Goal: Information Seeking & Learning: Learn about a topic

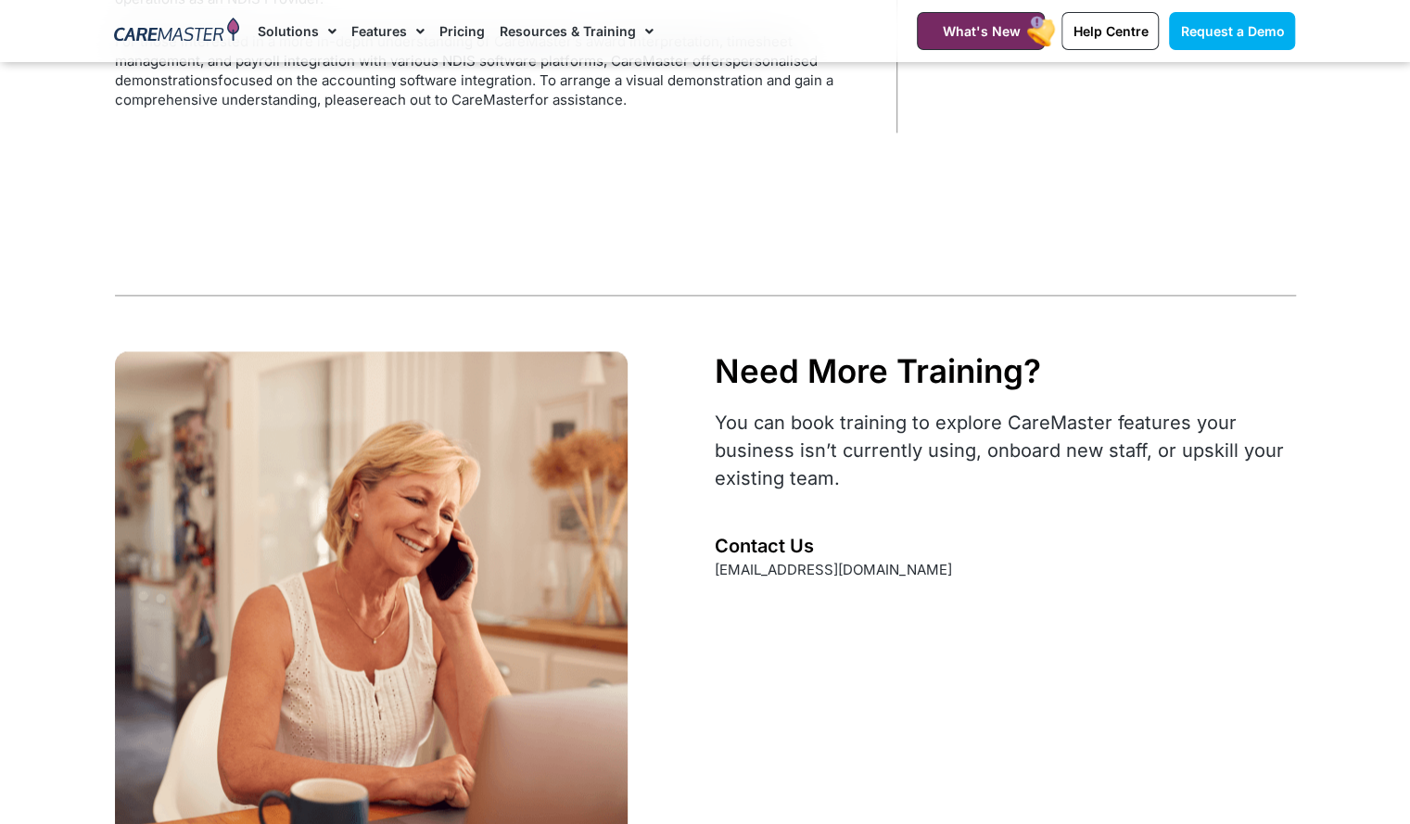
scroll to position [1537, 0]
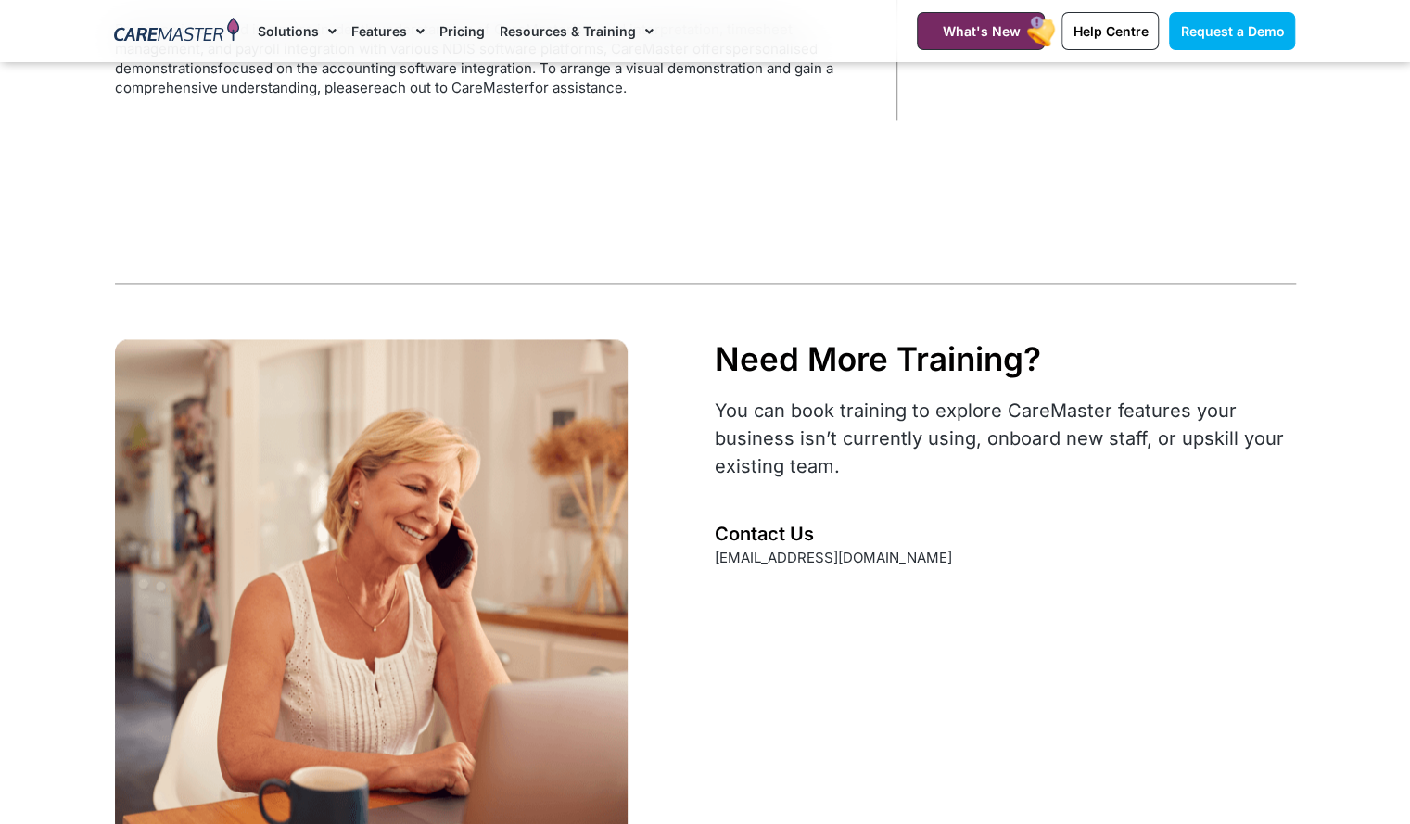
click at [464, 40] on link "Pricing" at bounding box center [461, 31] width 45 height 62
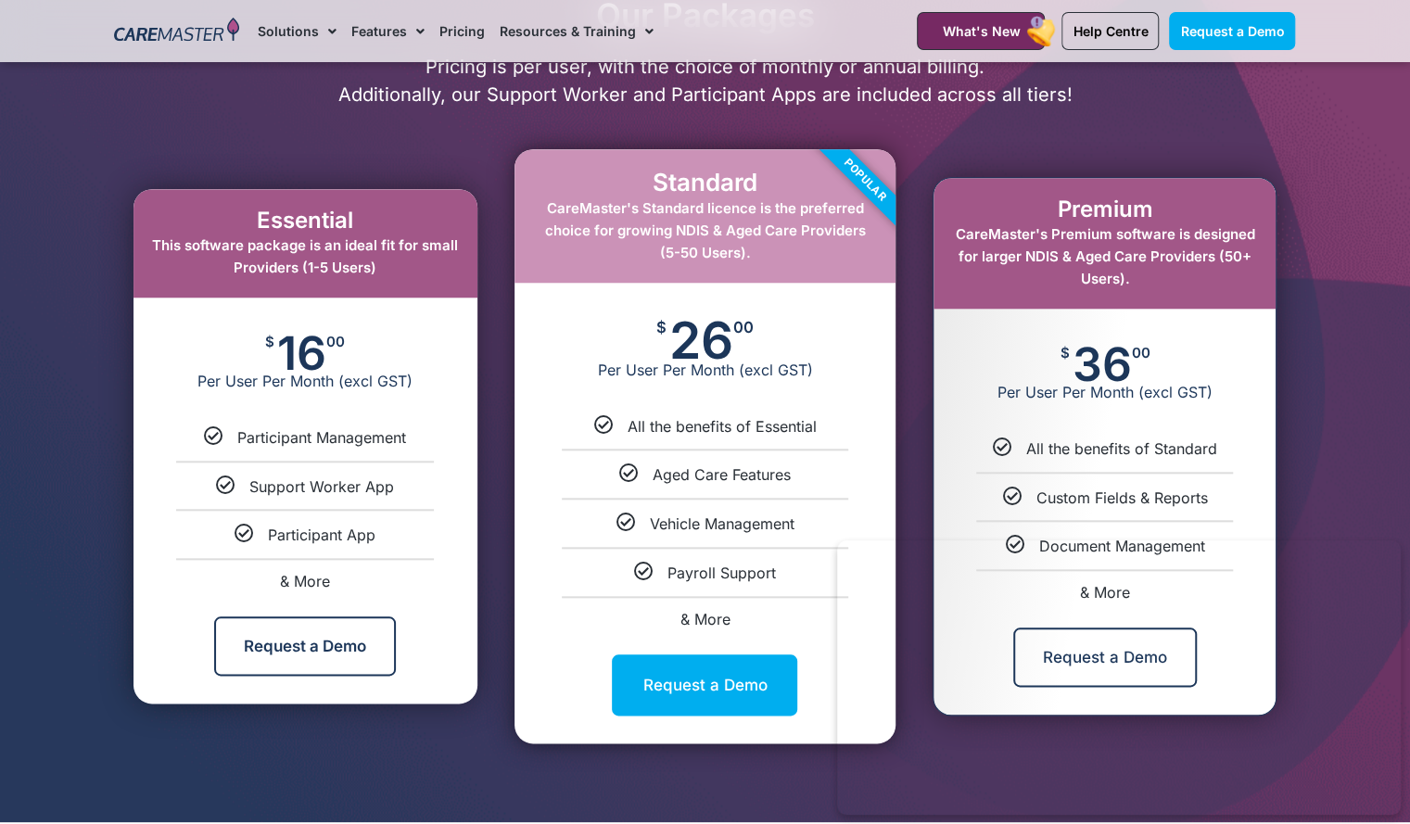
scroll to position [923, 0]
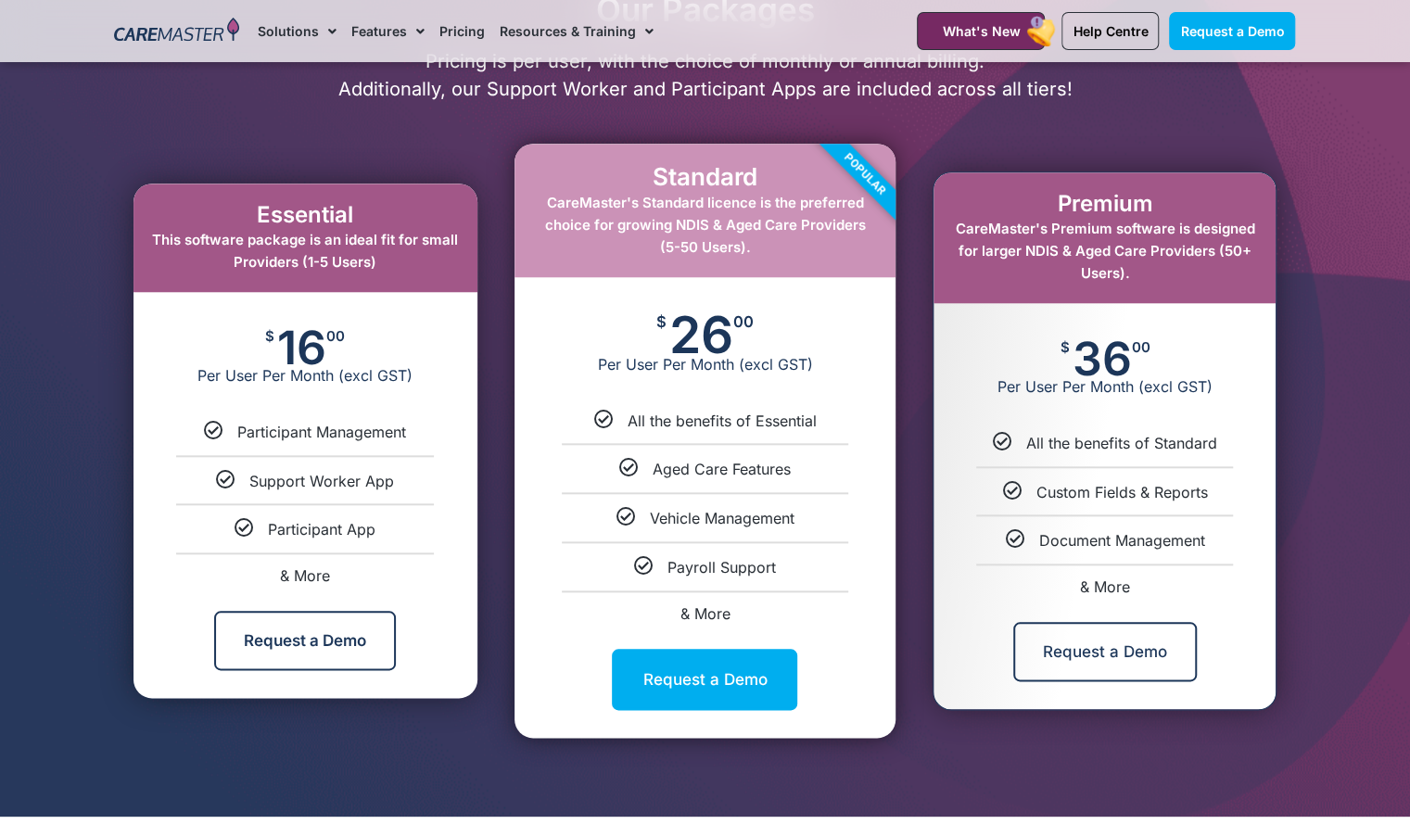
click at [302, 574] on span "& More" at bounding box center [305, 575] width 50 height 19
select select "***"
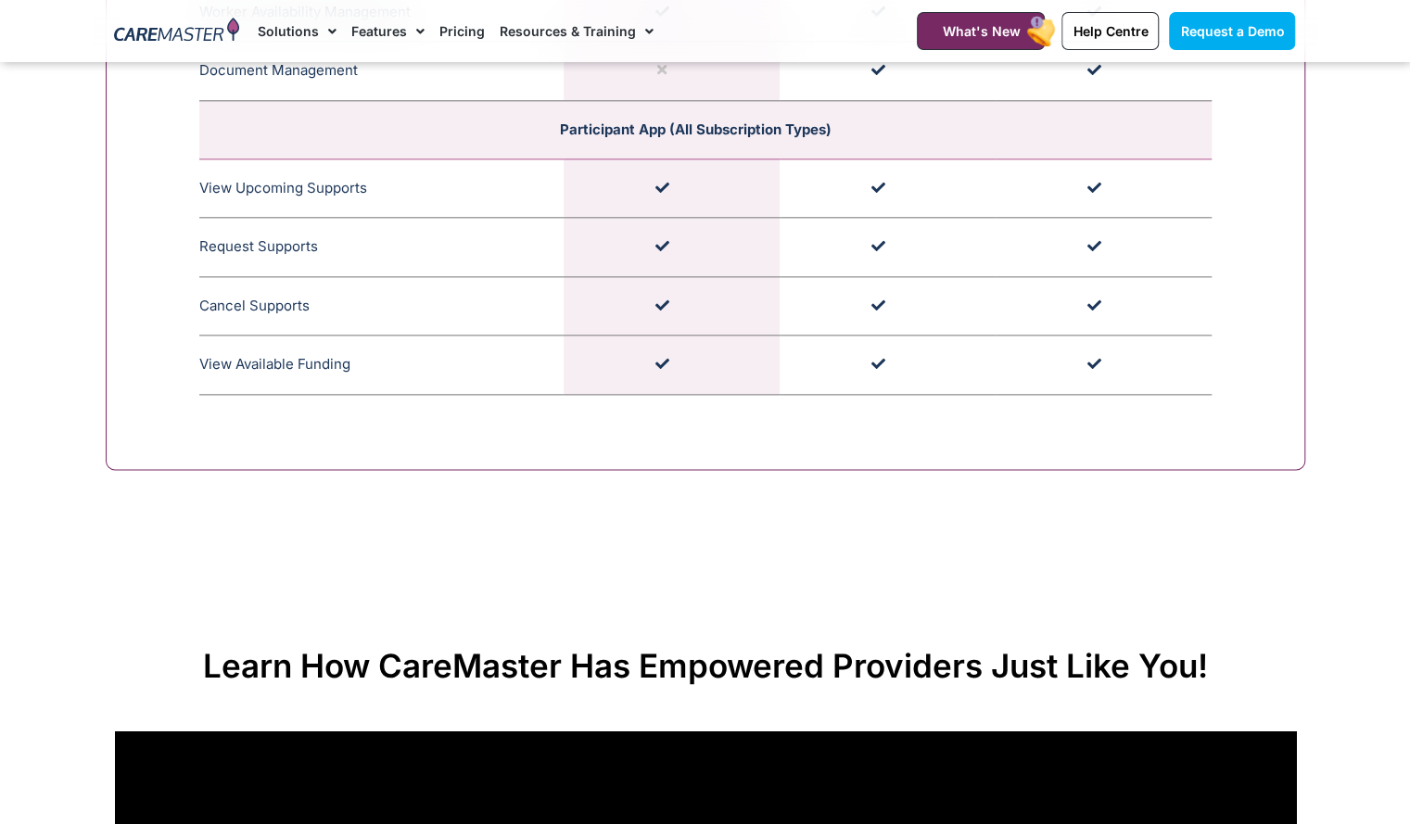
scroll to position [5431, 0]
